Goal: Task Accomplishment & Management: Use online tool/utility

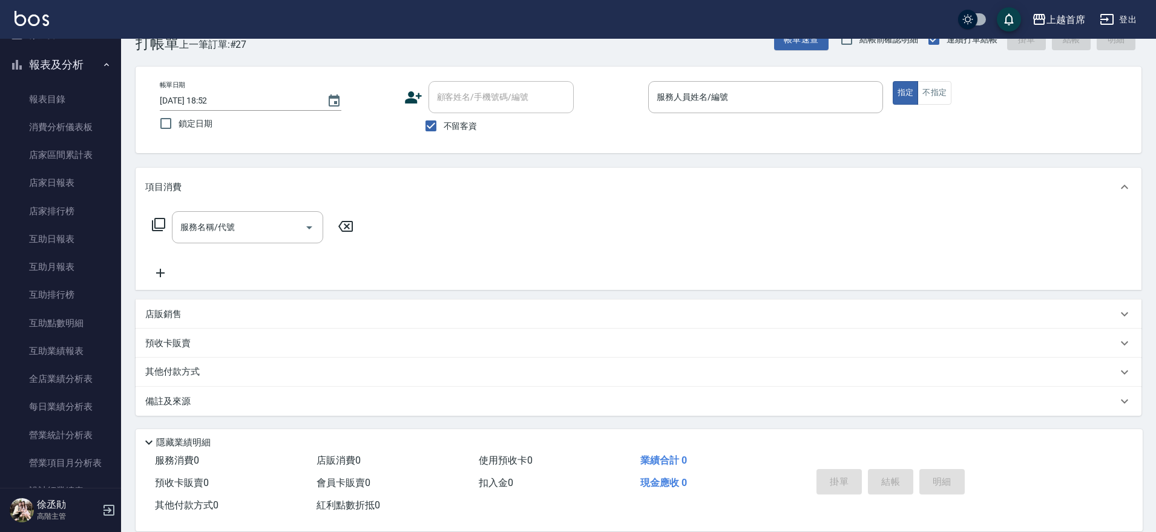
scroll to position [388, 0]
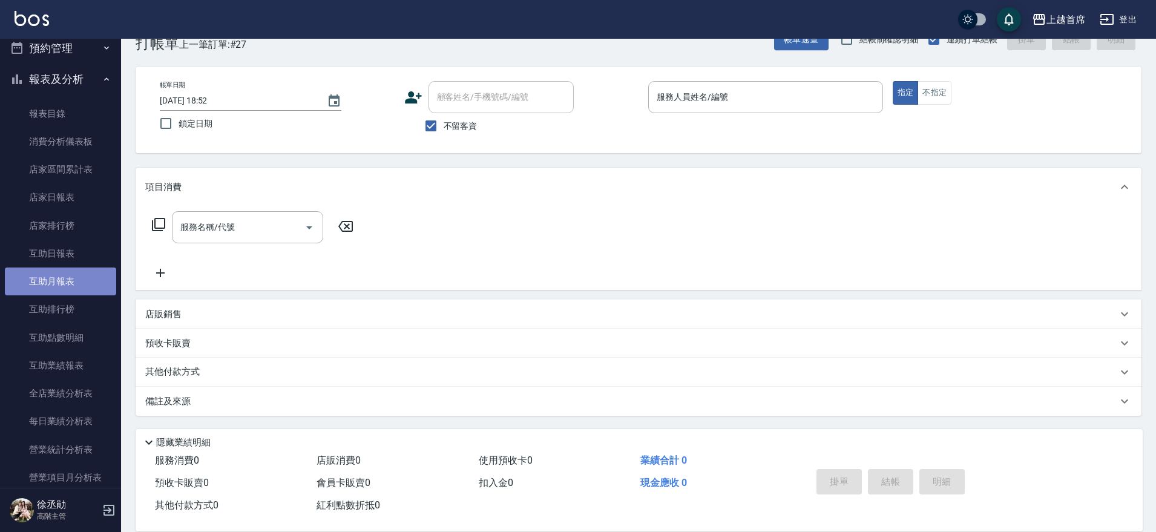
click at [70, 283] on link "互助月報表" at bounding box center [60, 281] width 111 height 28
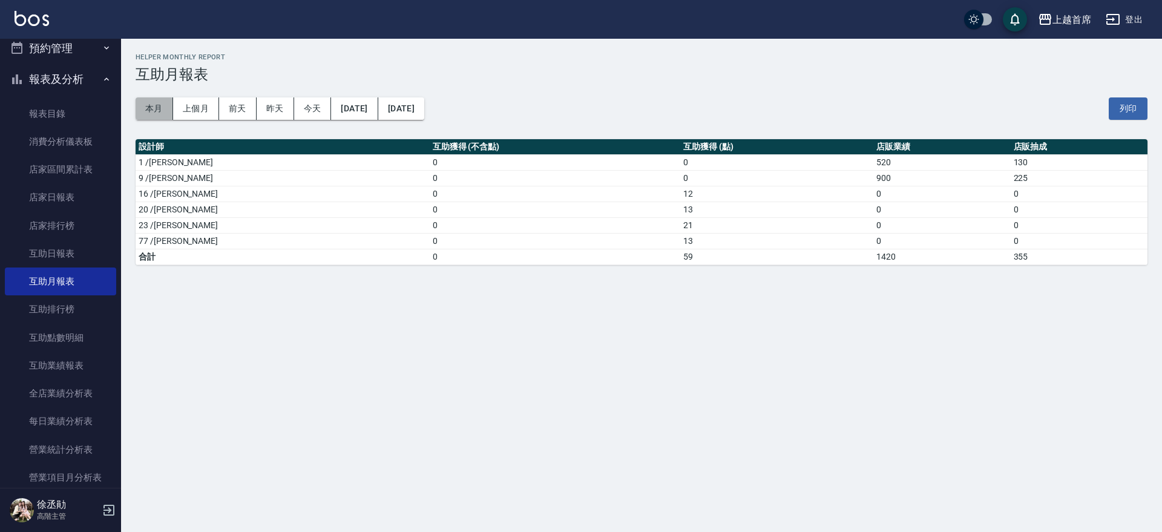
drag, startPoint x: 143, startPoint y: 112, endPoint x: 147, endPoint y: 123, distance: 11.5
click at [143, 113] on button "本月" at bounding box center [155, 108] width 38 height 22
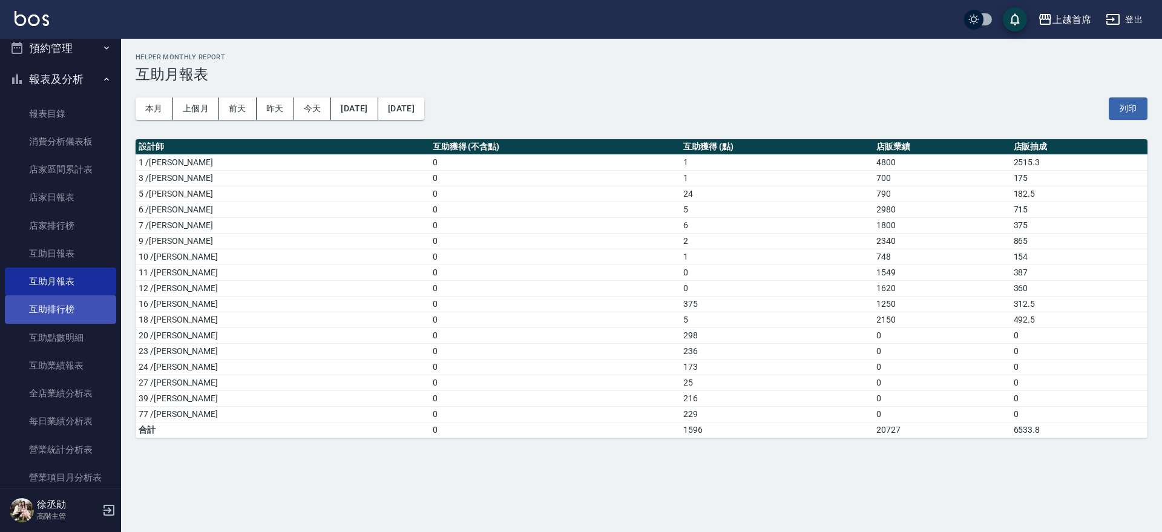
click at [47, 299] on link "互助排行榜" at bounding box center [60, 309] width 111 height 28
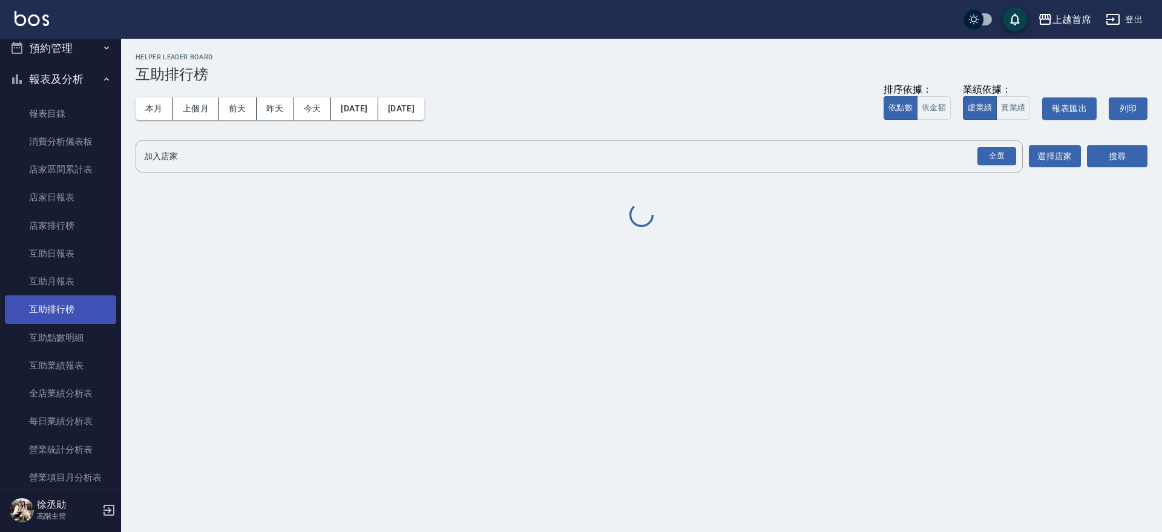
click at [47, 301] on link "互助排行榜" at bounding box center [60, 309] width 111 height 28
click at [990, 160] on div "全選" at bounding box center [996, 156] width 39 height 19
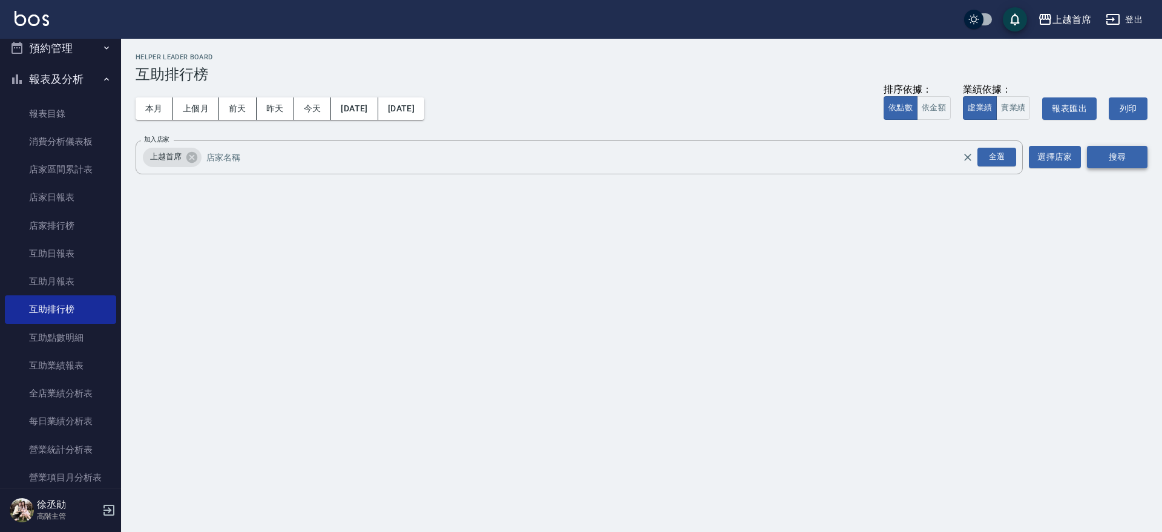
click at [1096, 154] on button "搜尋" at bounding box center [1117, 157] width 61 height 22
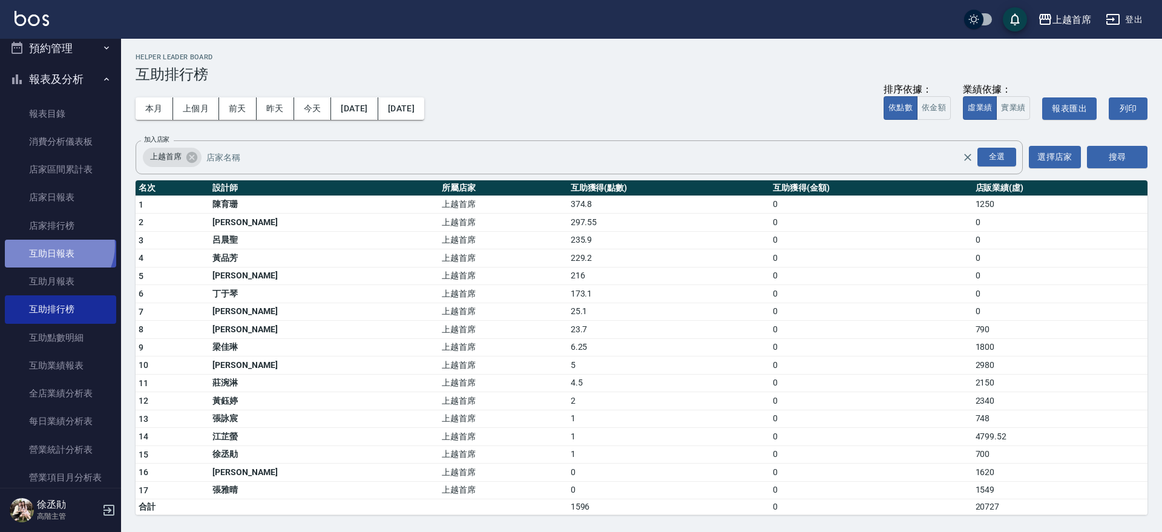
click at [55, 246] on link "互助日報表" at bounding box center [60, 254] width 111 height 28
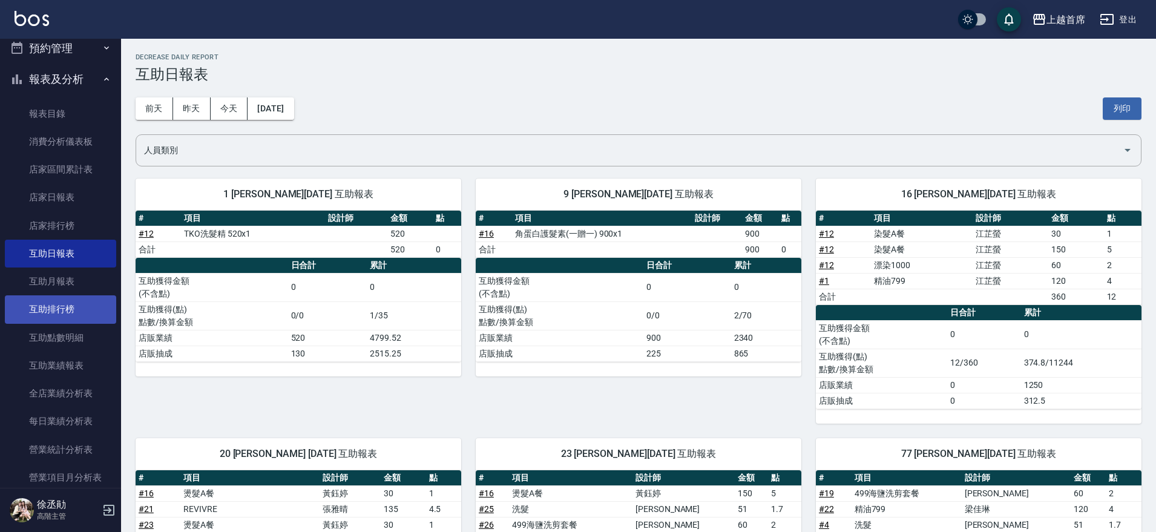
click at [50, 312] on link "互助排行榜" at bounding box center [60, 309] width 111 height 28
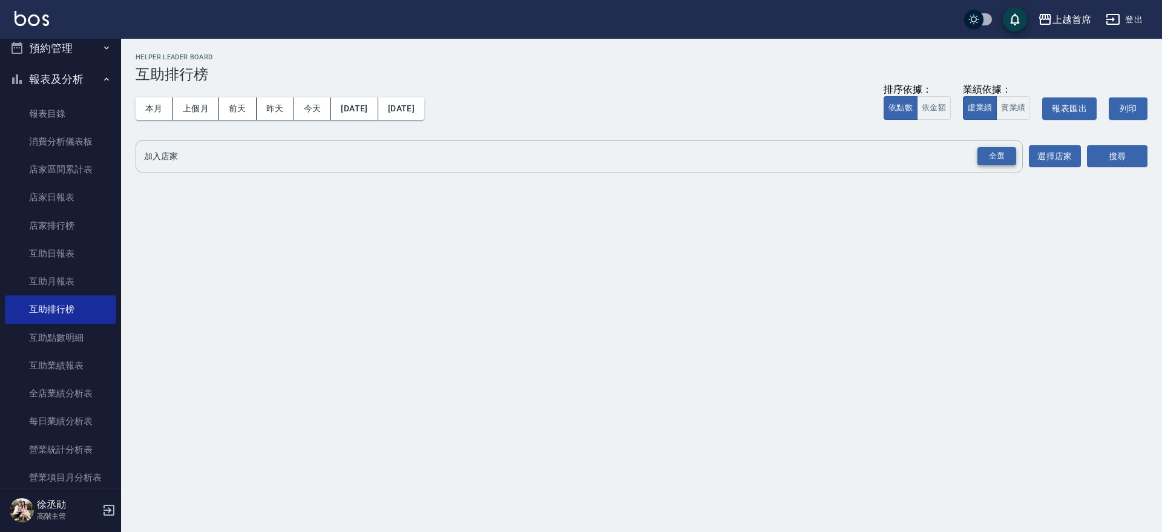
click at [981, 162] on div "全選" at bounding box center [996, 156] width 39 height 19
click at [1114, 155] on button "搜尋" at bounding box center [1117, 157] width 61 height 22
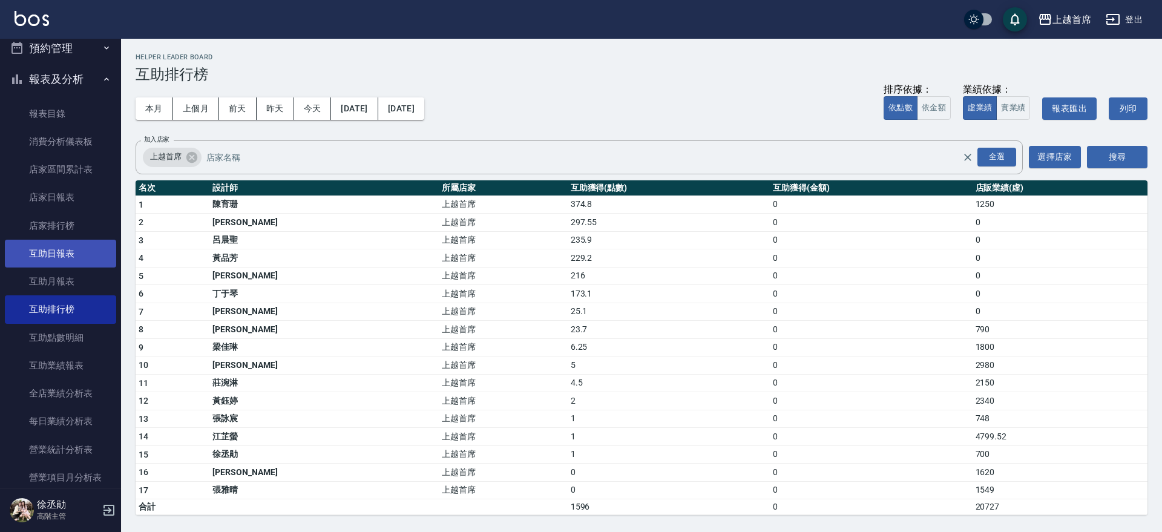
click at [72, 247] on link "互助日報表" at bounding box center [60, 254] width 111 height 28
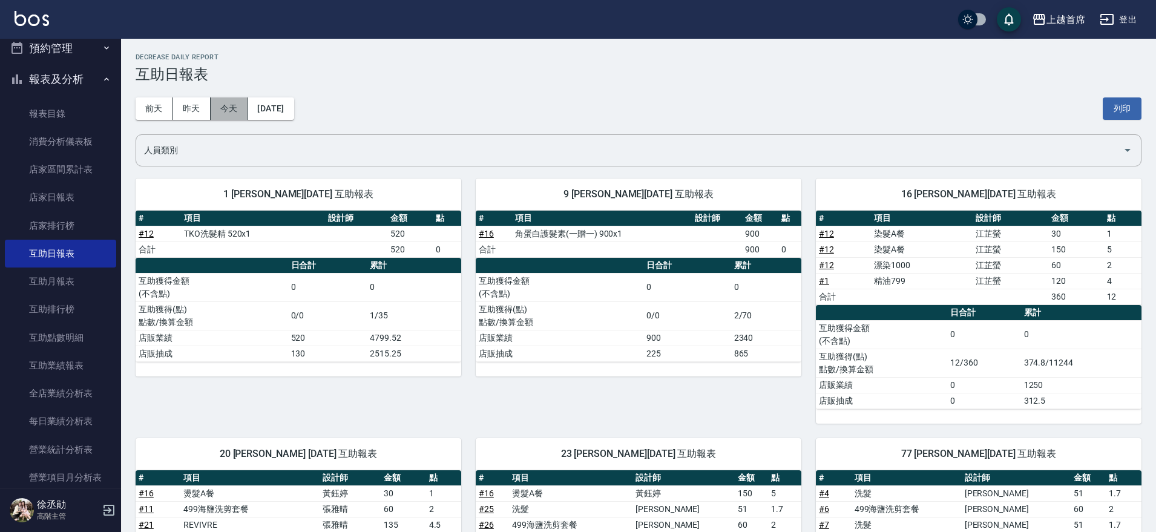
click at [228, 110] on button "今天" at bounding box center [230, 108] width 38 height 22
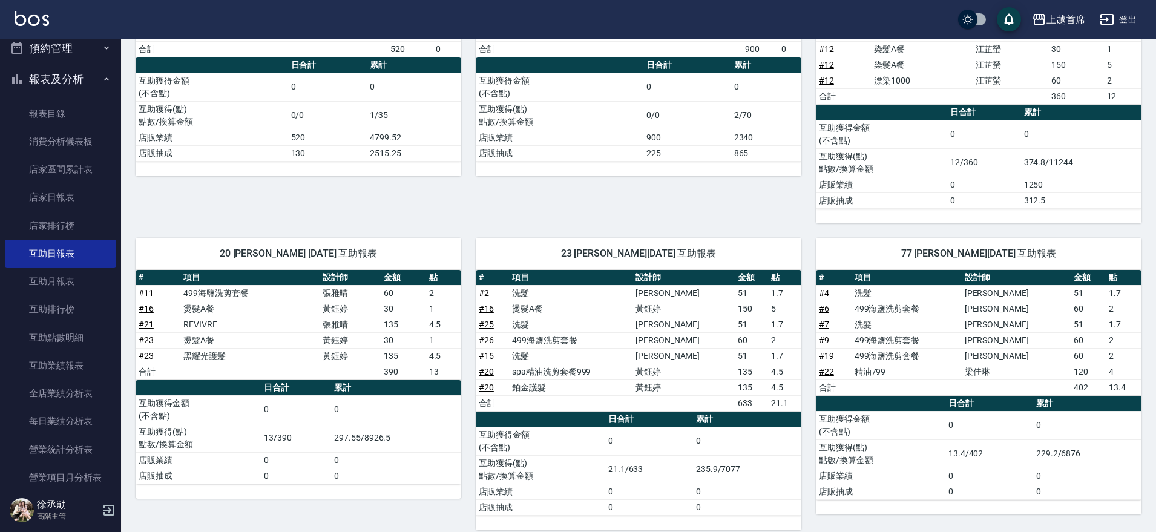
scroll to position [213, 0]
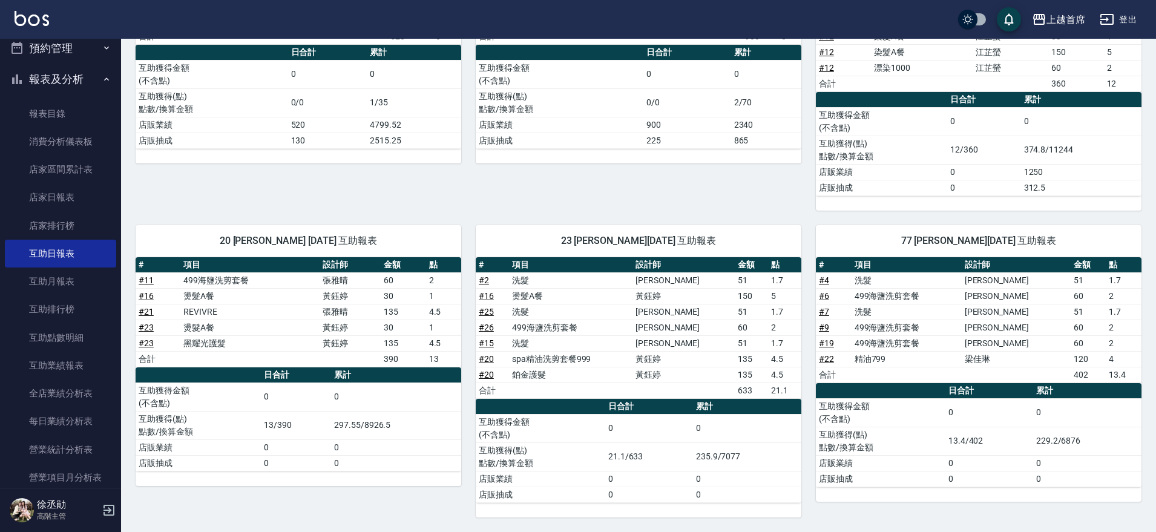
click at [140, 324] on link "# 23" at bounding box center [146, 328] width 15 height 10
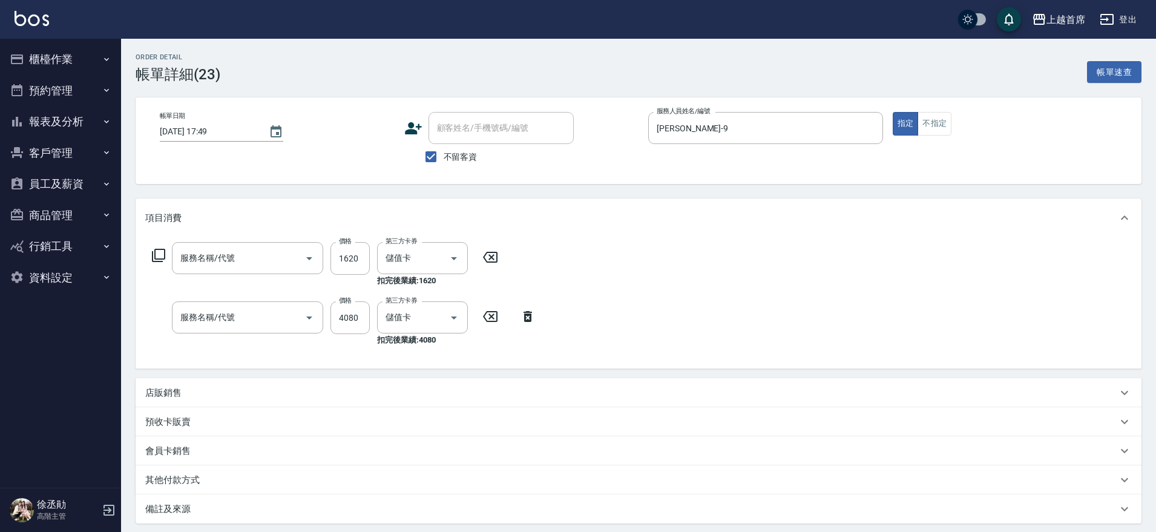
type input "2025/08/20 17:49"
checkbox input "true"
type input "黃鈺婷-9"
type input "黑耀光護髮(52000)"
type input "燙髮A餐(34099)"
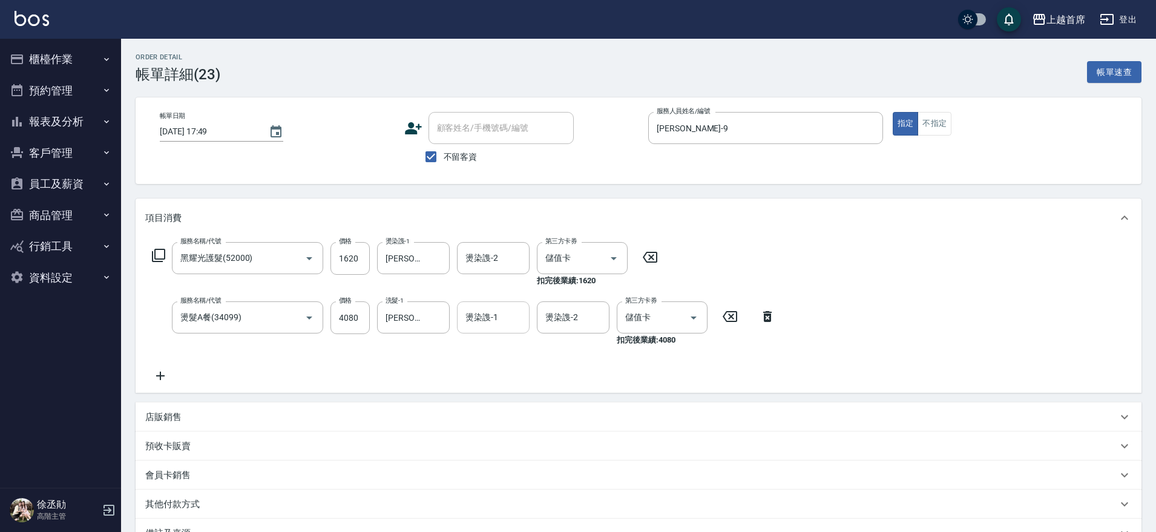
click at [505, 323] on input "燙染謢-1" at bounding box center [493, 317] width 62 height 21
type input "220"
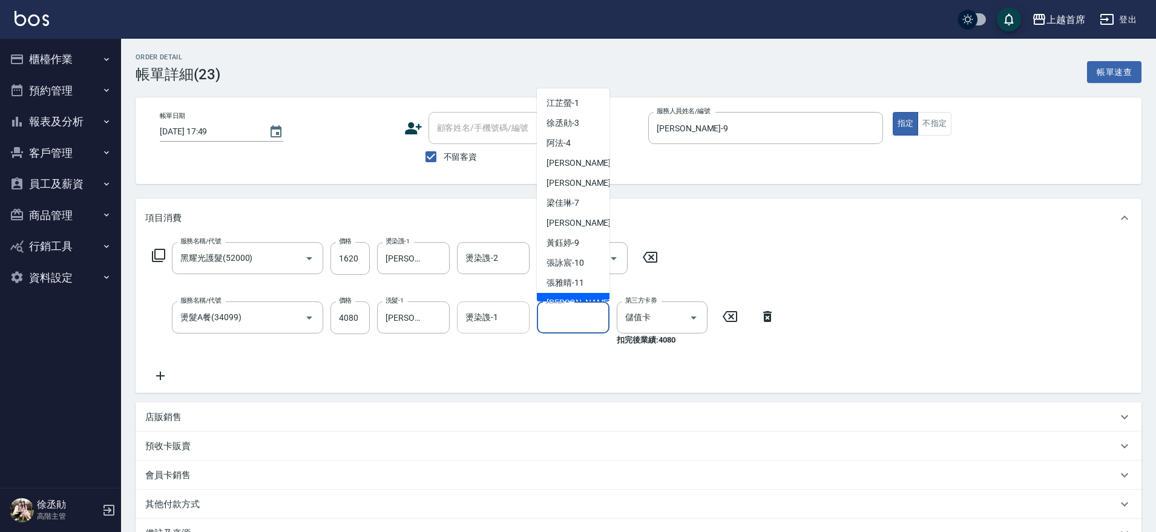
click at [479, 330] on div "燙染謢-1" at bounding box center [493, 317] width 73 height 32
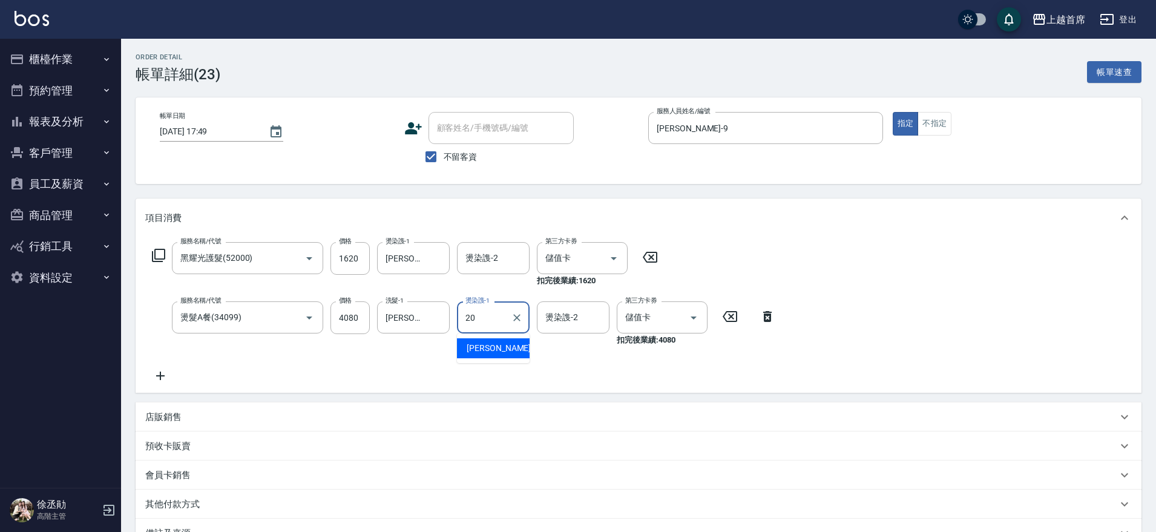
type input "鄭詩縈-20"
click at [465, 359] on div "服務名稱/代號 黑耀光護髮(52000) 服務名稱/代號 價格 1620 價格 燙染謢-1 鄭詩縈-20 燙染謢-1 燙染謢-2 燙染謢-2 第三方卡券 儲值…" at bounding box center [463, 312] width 637 height 141
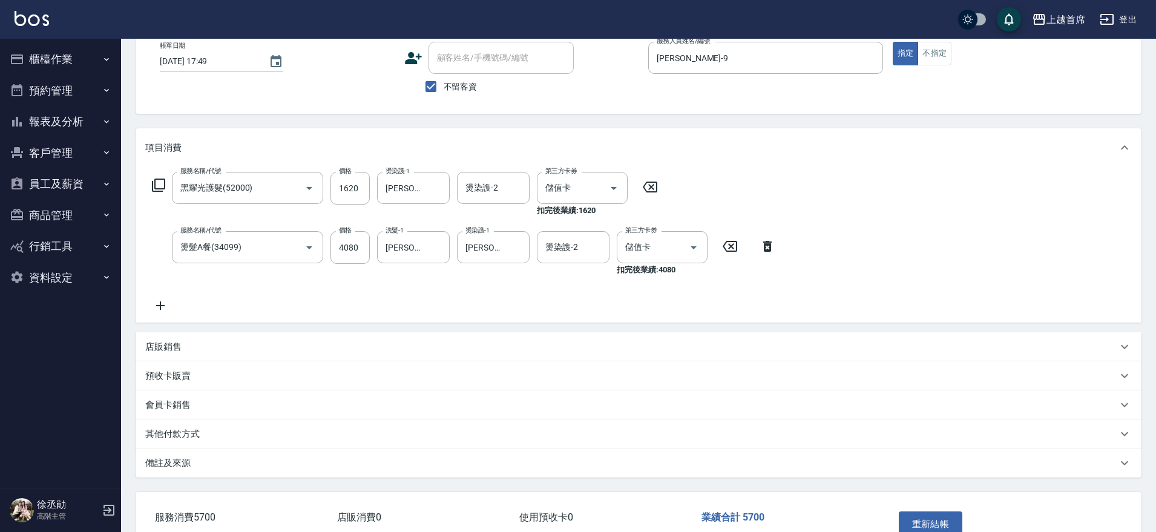
scroll to position [71, 0]
click at [930, 515] on button "重新結帳" at bounding box center [931, 523] width 64 height 25
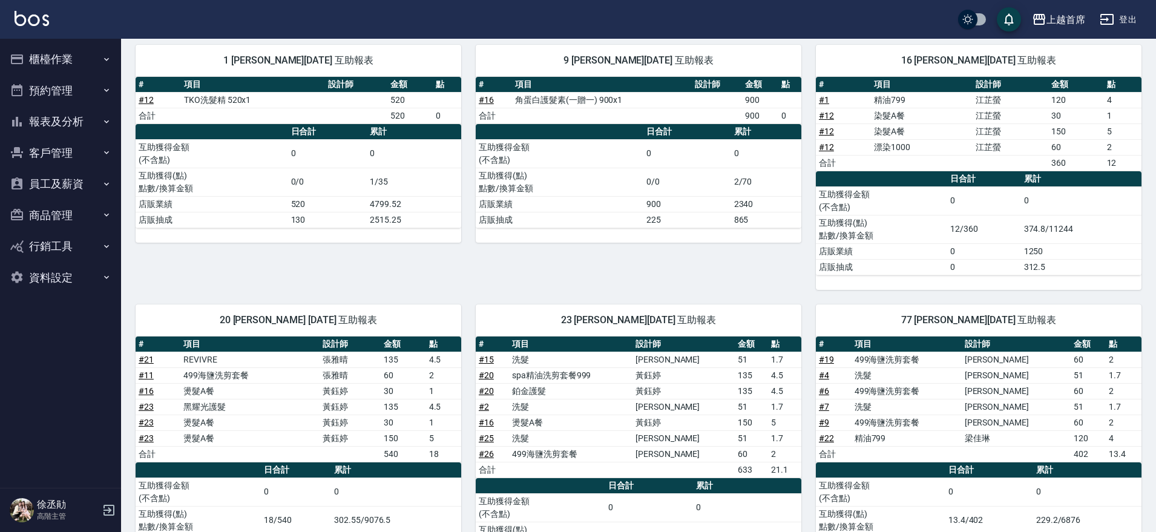
scroll to position [213, 0]
